Goal: Task Accomplishment & Management: Complete application form

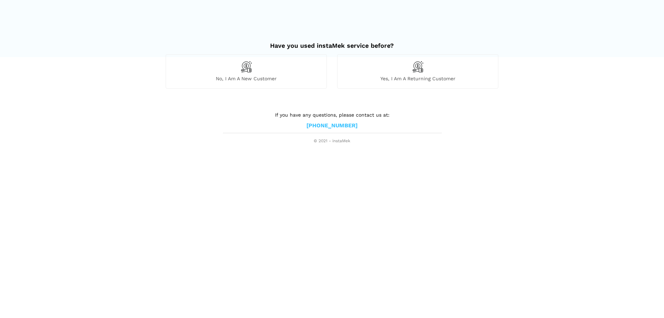
click at [252, 69] on img at bounding box center [246, 67] width 12 height 12
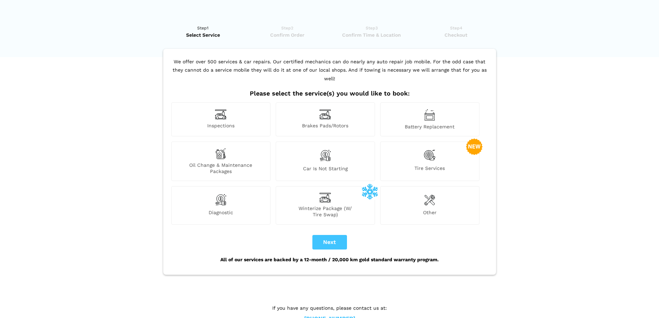
click at [221, 109] on img at bounding box center [221, 114] width 12 height 11
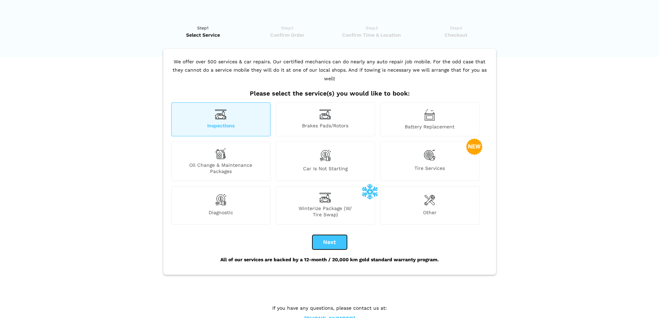
click at [326, 235] on button "Next" at bounding box center [329, 242] width 35 height 15
checkbox input "true"
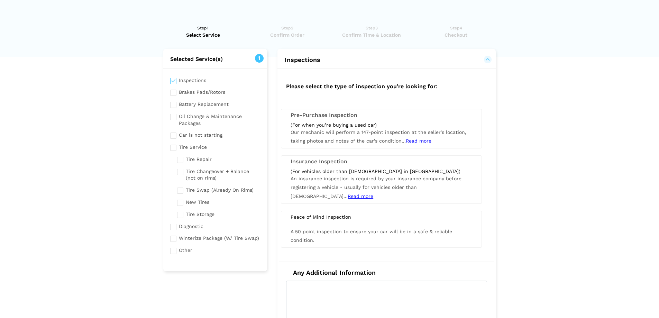
click at [371, 179] on span "An insurance inspection is required by your insurance company before registerin…" at bounding box center [375, 187] width 171 height 23
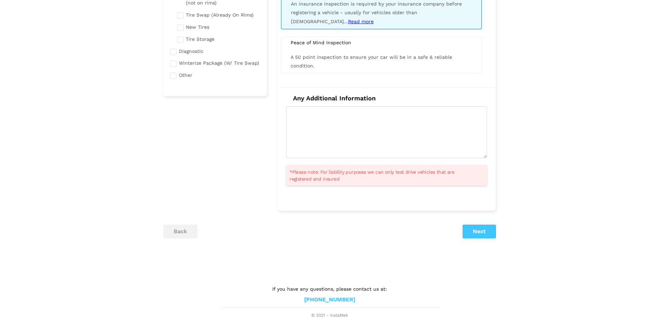
scroll to position [176, 0]
click at [481, 231] on button "Next" at bounding box center [479, 231] width 34 height 14
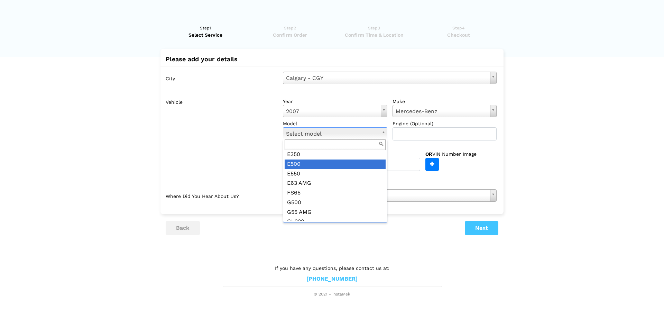
scroll to position [240, 0]
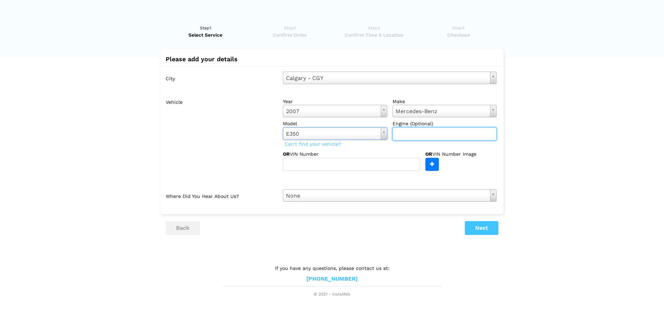
click at [416, 136] on input "text" at bounding box center [444, 133] width 104 height 13
click at [484, 227] on button "Next" at bounding box center [482, 228] width 34 height 14
